Goal: Transaction & Acquisition: Purchase product/service

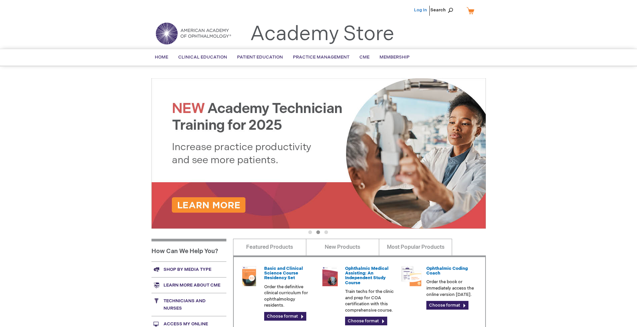
click at [421, 10] on link "Log In" at bounding box center [420, 9] width 13 height 5
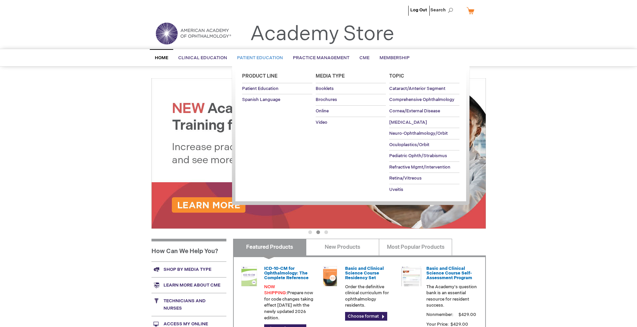
click at [258, 58] on span "Patient Education" at bounding box center [260, 57] width 46 height 5
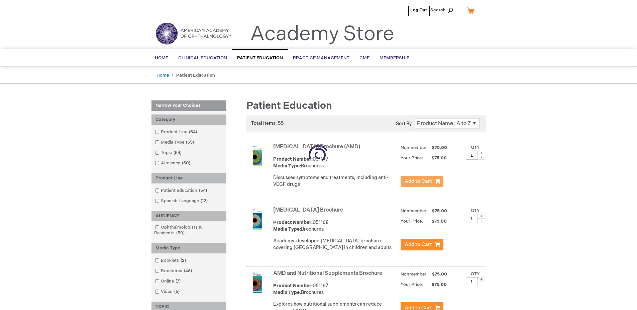
click at [422, 181] on span "Add to Cart" at bounding box center [418, 181] width 27 height 6
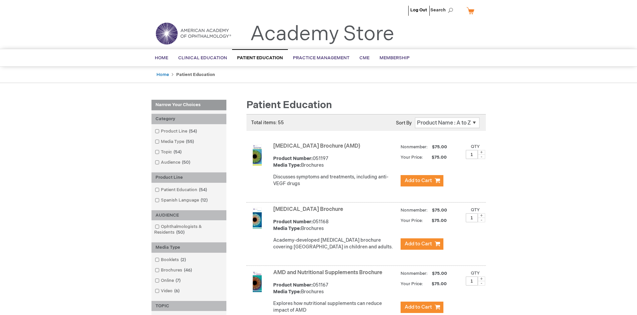
click at [329, 275] on link "AMD and Nutritional Supplements Brochure" at bounding box center [327, 272] width 109 height 6
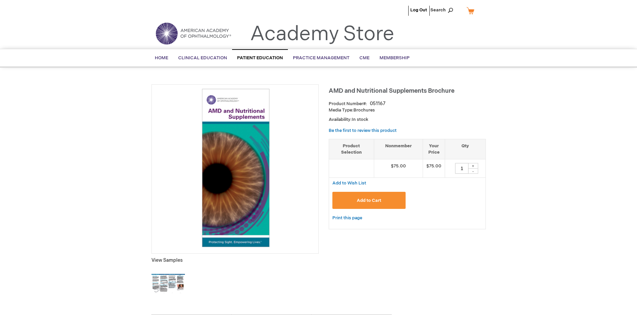
type input "1"
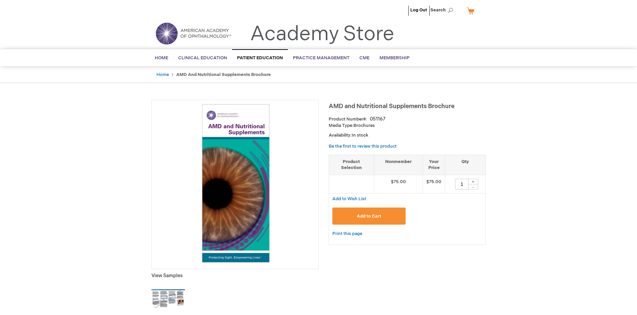
click at [473, 10] on link "My Cart" at bounding box center [473, 11] width 16 height 12
